Goal: Task Accomplishment & Management: Manage account settings

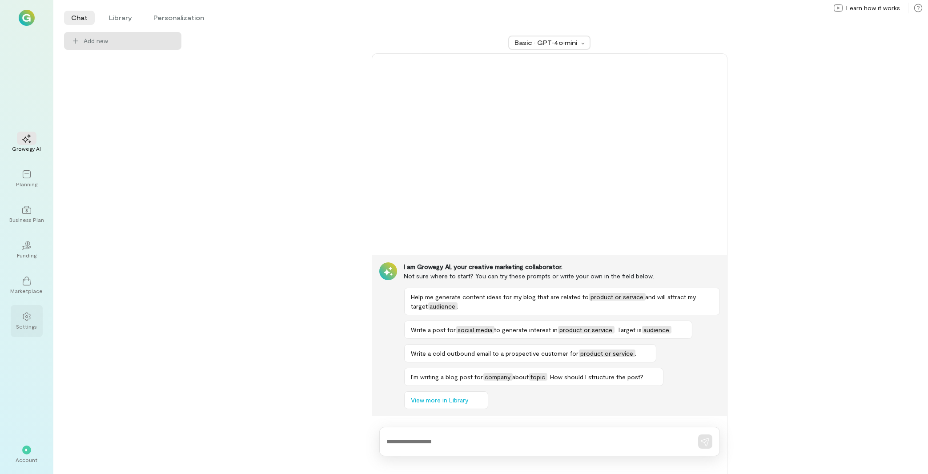
click at [29, 322] on div at bounding box center [27, 316] width 20 height 13
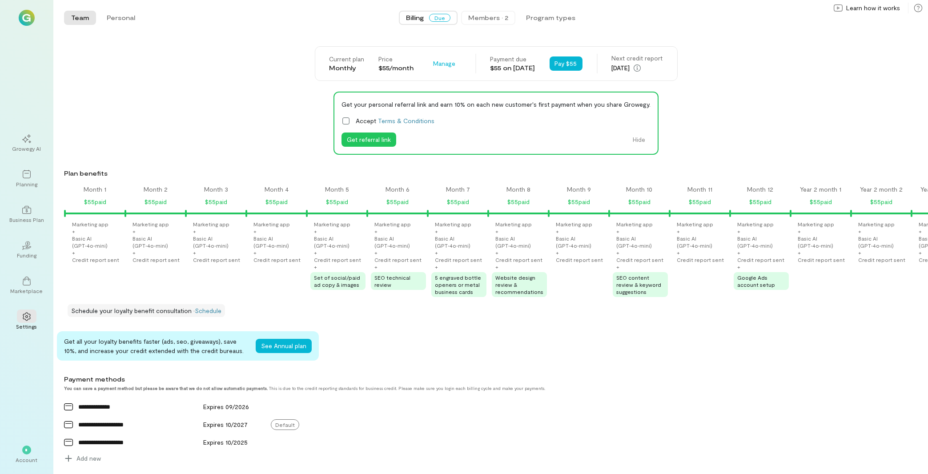
scroll to position [0, 1361]
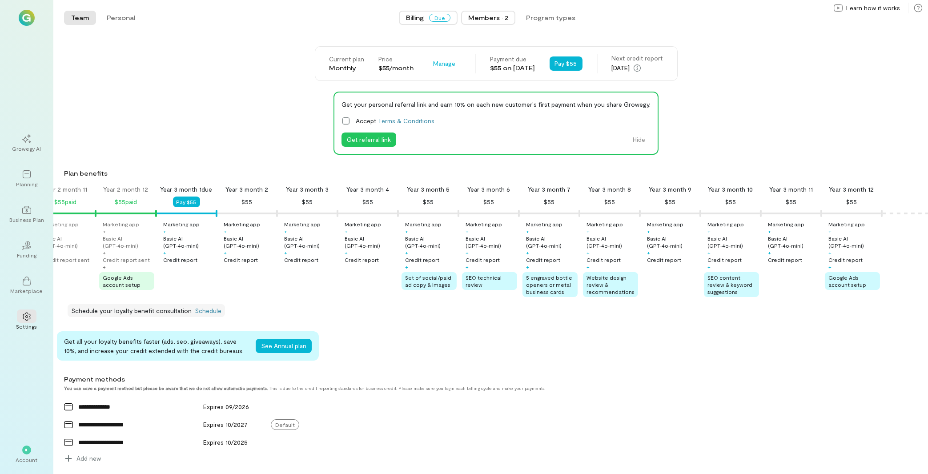
click at [484, 19] on div "Members · 2" at bounding box center [488, 17] width 40 height 9
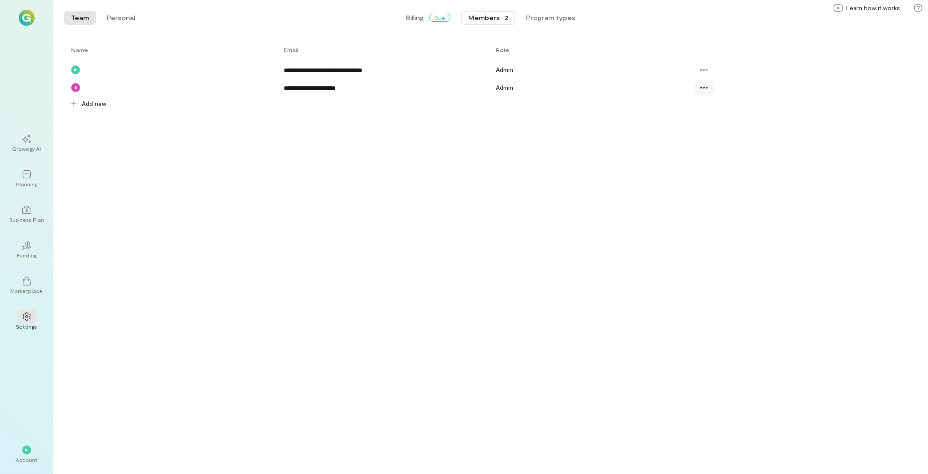
click at [702, 88] on icon at bounding box center [704, 87] width 9 height 9
click at [733, 146] on span "Resend invite" at bounding box center [736, 142] width 44 height 9
click at [28, 452] on span "*" at bounding box center [27, 450] width 4 height 5
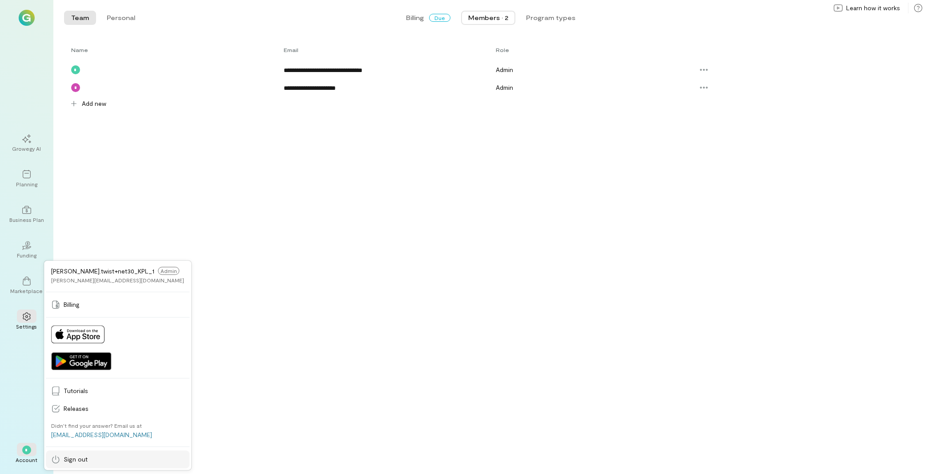
click at [95, 463] on span "Sign out" at bounding box center [124, 459] width 121 height 9
